Goal: Find specific page/section: Find specific page/section

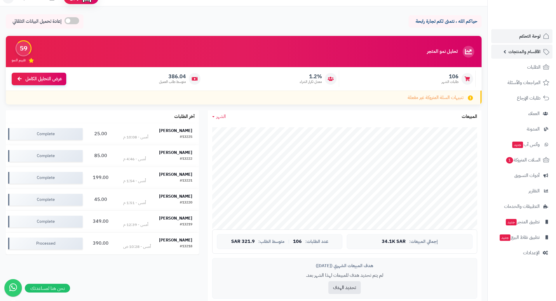
scroll to position [29, 0]
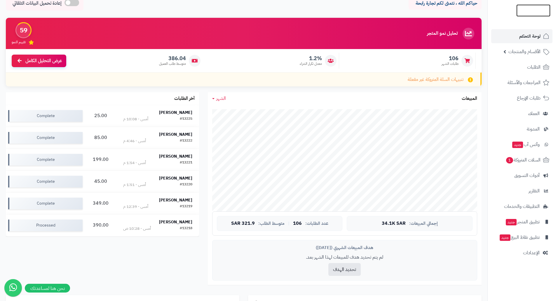
click at [526, 14] on img at bounding box center [533, 20] width 34 height 12
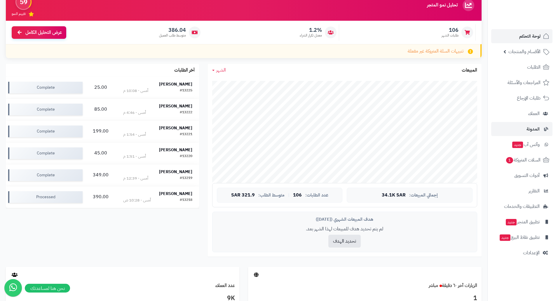
scroll to position [58, 0]
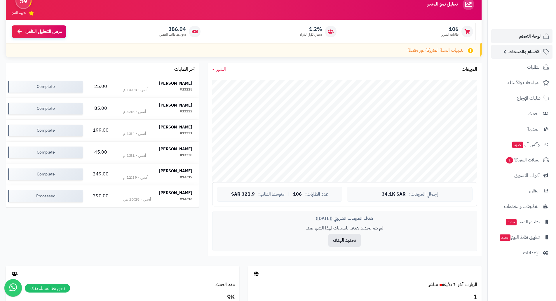
click at [513, 52] on span "الأقسام والمنتجات" at bounding box center [524, 52] width 32 height 8
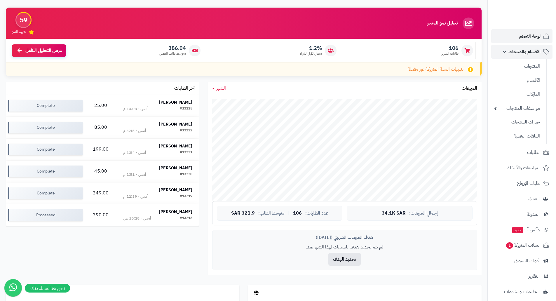
scroll to position [29, 0]
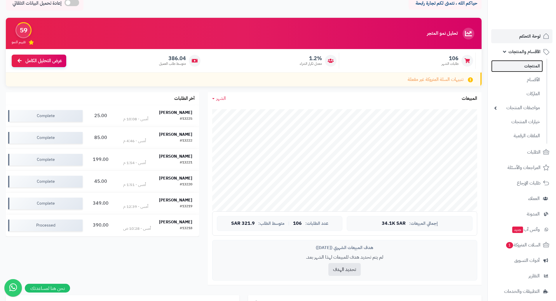
click at [530, 66] on link "المنتجات" at bounding box center [517, 66] width 52 height 12
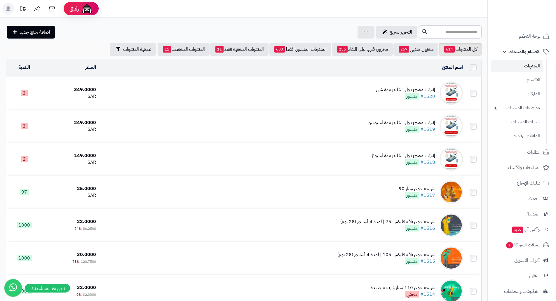
click at [458, 34] on input "text" at bounding box center [450, 31] width 62 height 13
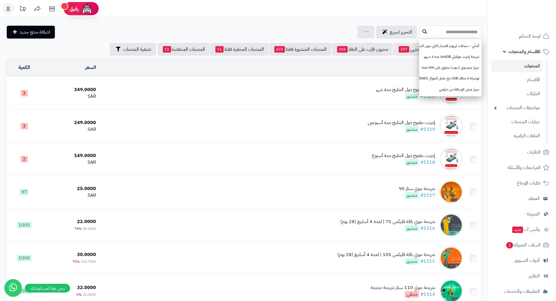
type input "*"
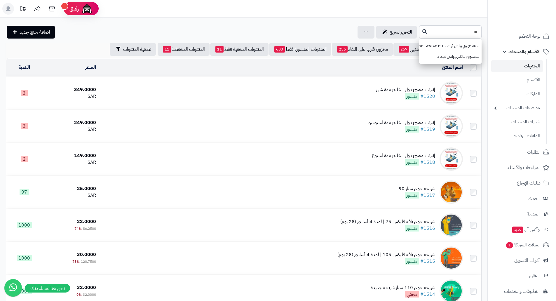
type input "*"
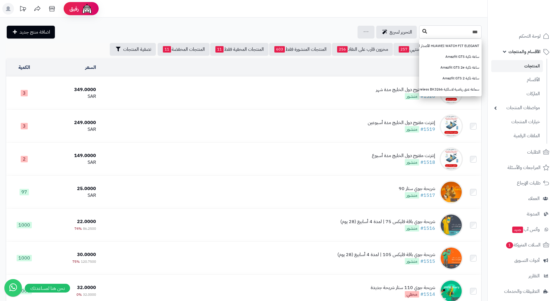
type input "***"
click at [420, 30] on button at bounding box center [424, 31] width 9 height 11
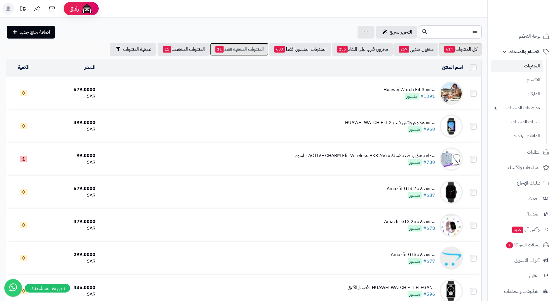
click at [230, 46] on link "المنتجات المخفية فقط 11" at bounding box center [239, 49] width 58 height 13
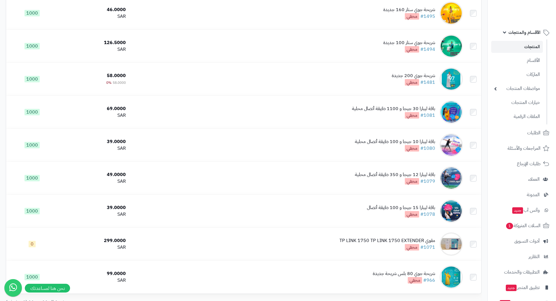
scroll to position [29, 0]
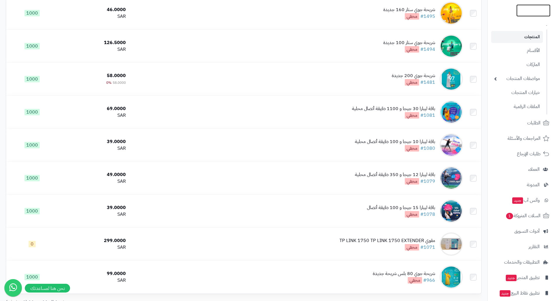
click at [524, 10] on img at bounding box center [533, 16] width 34 height 12
